Goal: Task Accomplishment & Management: Manage account settings

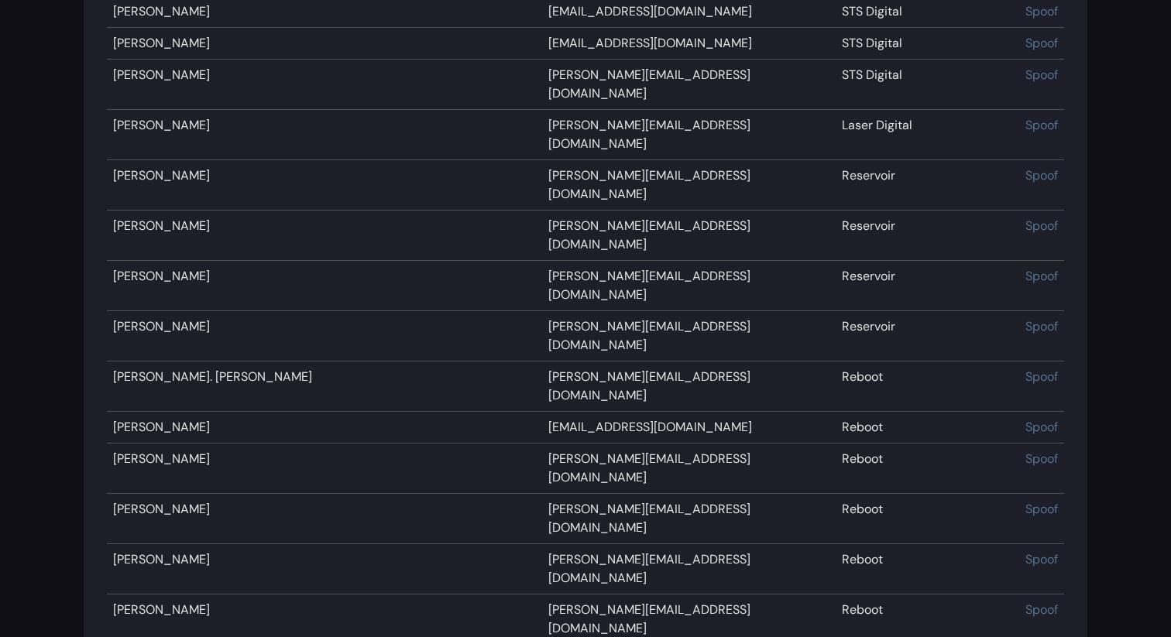
scroll to position [15524, 0]
